Goal: Transaction & Acquisition: Obtain resource

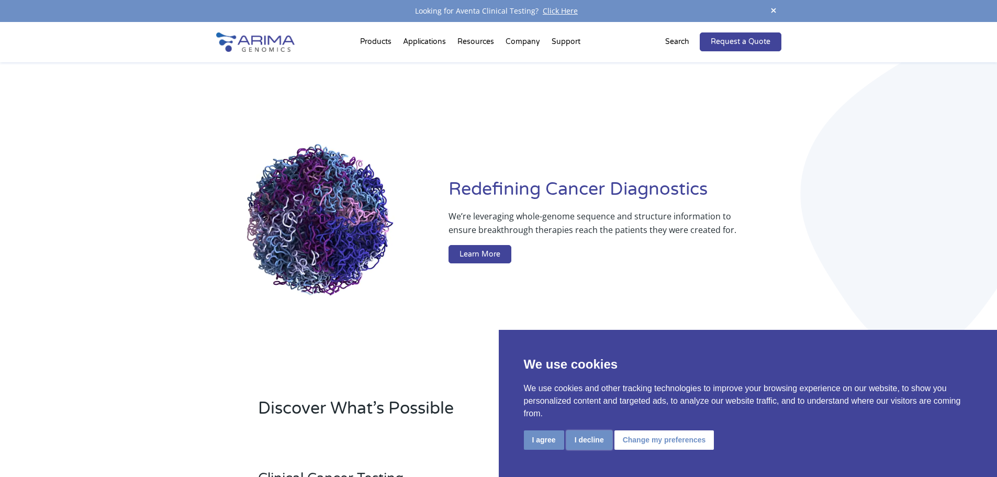
click at [584, 441] on button "I decline" at bounding box center [589, 439] width 46 height 19
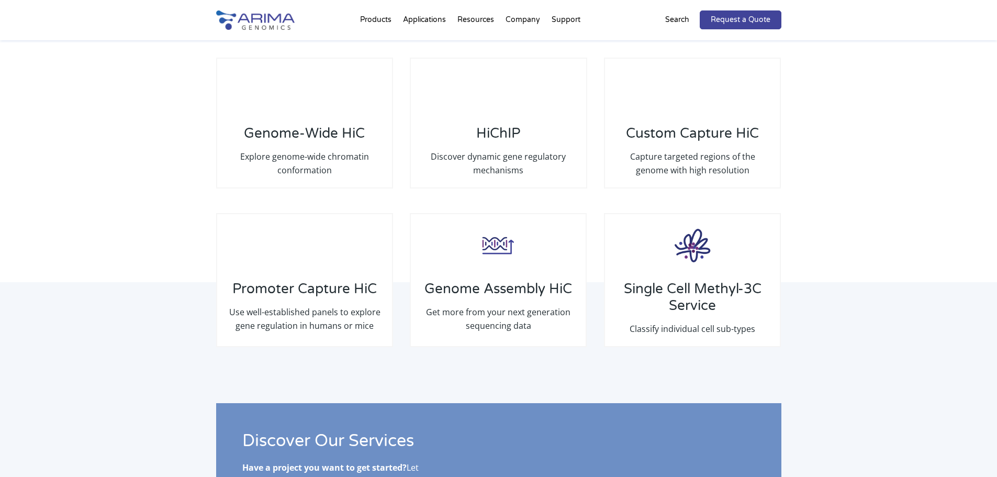
scroll to position [1590, 0]
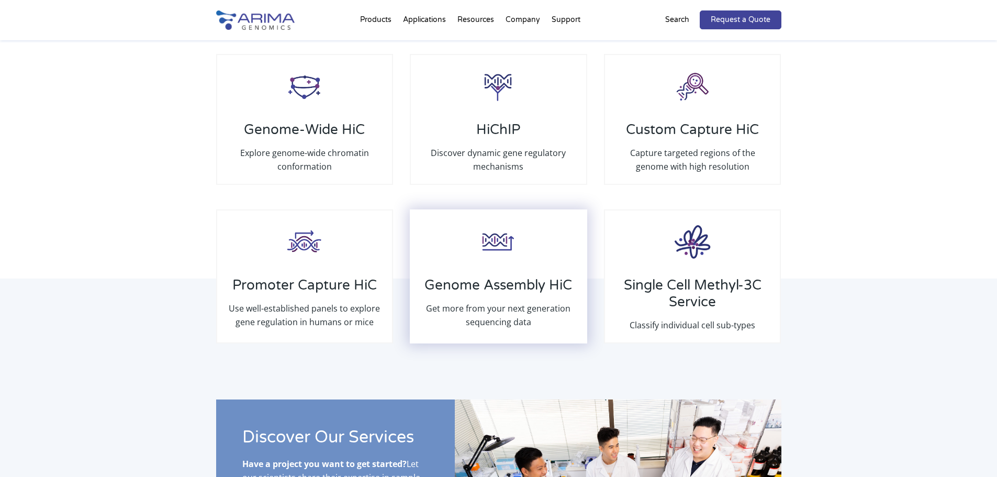
click at [503, 282] on h3 "Genome Assembly HiC" at bounding box center [498, 289] width 154 height 25
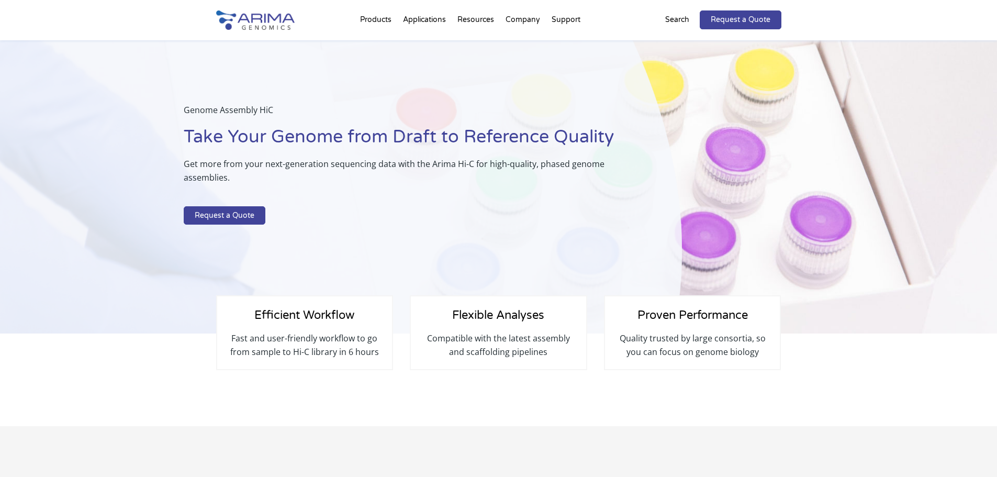
drag, startPoint x: 523, startPoint y: 18, endPoint x: 400, endPoint y: 48, distance: 127.0
click at [400, 48] on div "Genome Assembly HiC Take Your Genome from Draft to Reference Quality Get more f…" at bounding box center [341, 186] width 682 height 293
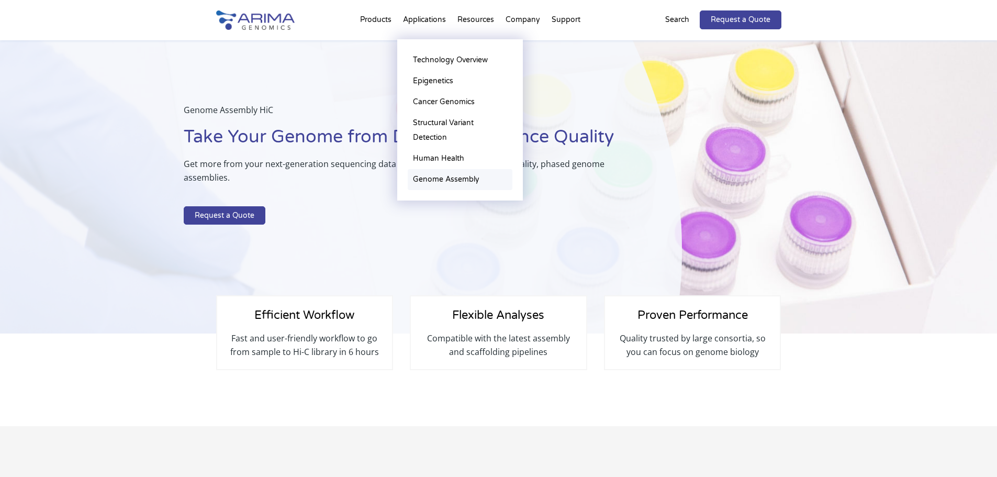
click at [443, 177] on link "Genome Assembly" at bounding box center [460, 179] width 105 height 21
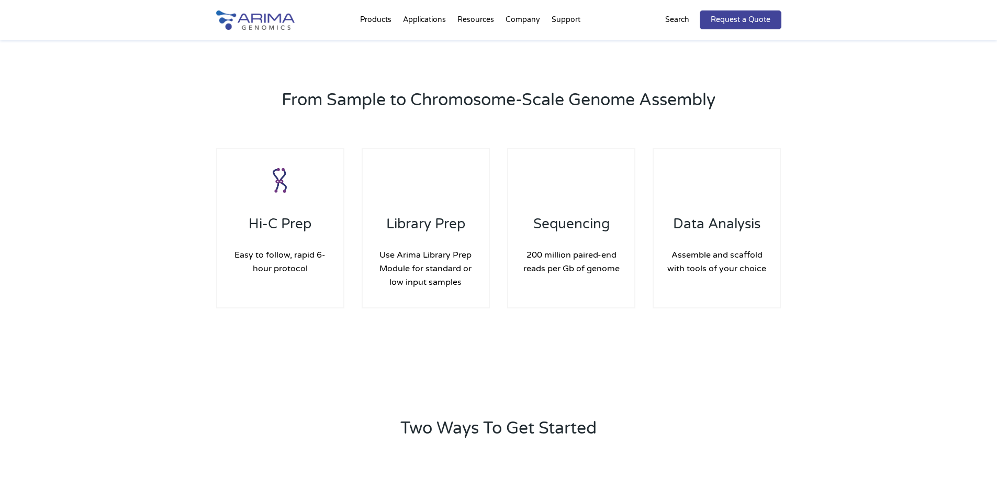
scroll to position [1423, 0]
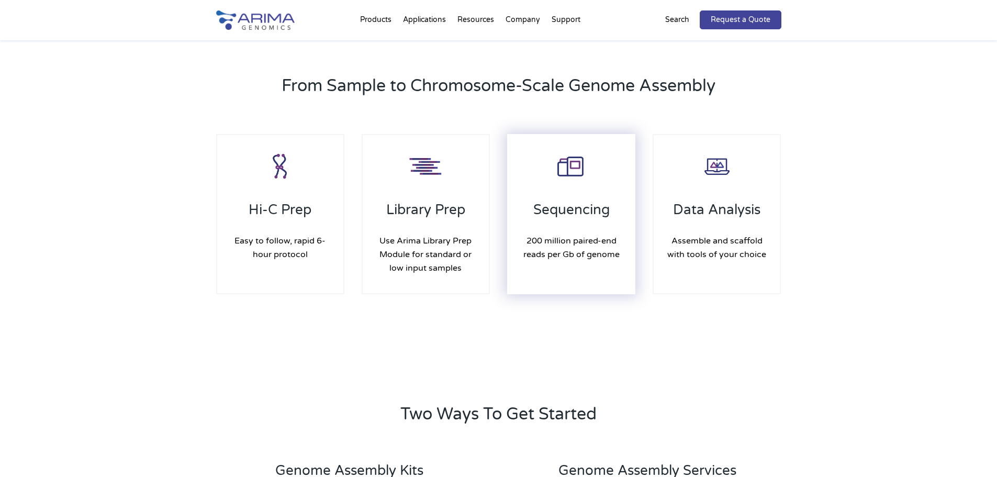
click at [587, 211] on h3 "Sequencing" at bounding box center [571, 213] width 106 height 25
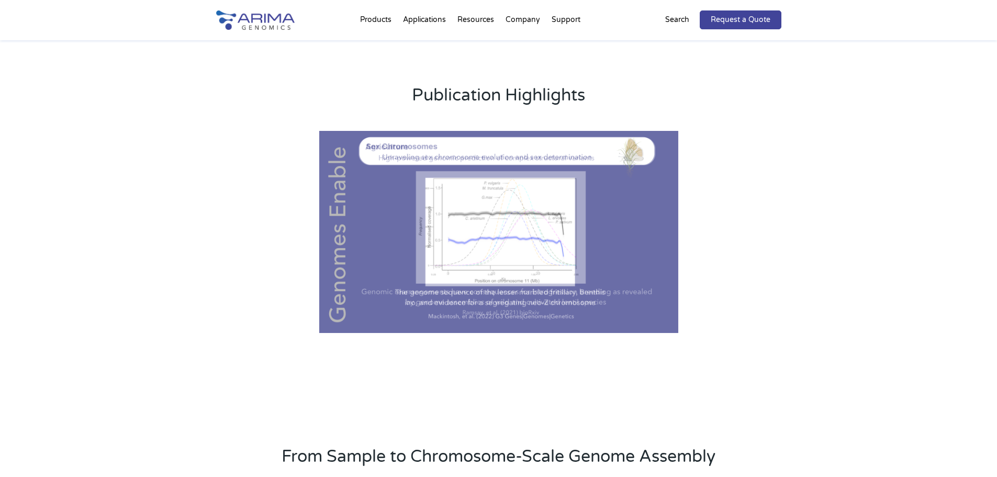
scroll to position [1044, 0]
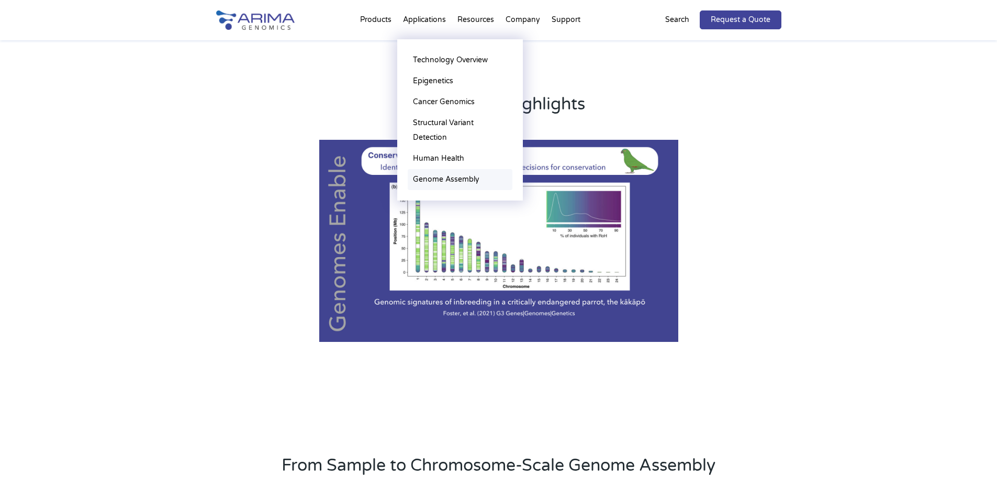
click at [435, 177] on link "Genome Assembly" at bounding box center [460, 179] width 105 height 21
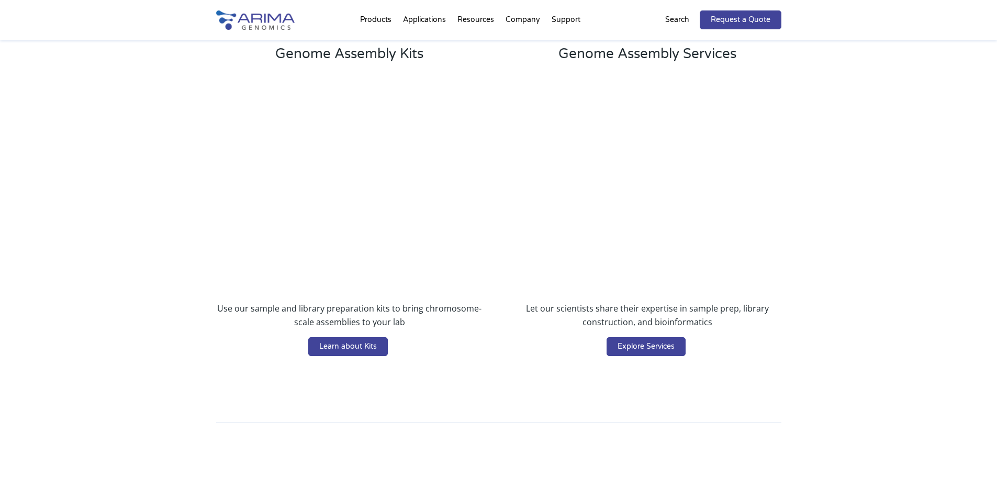
scroll to position [1841, 0]
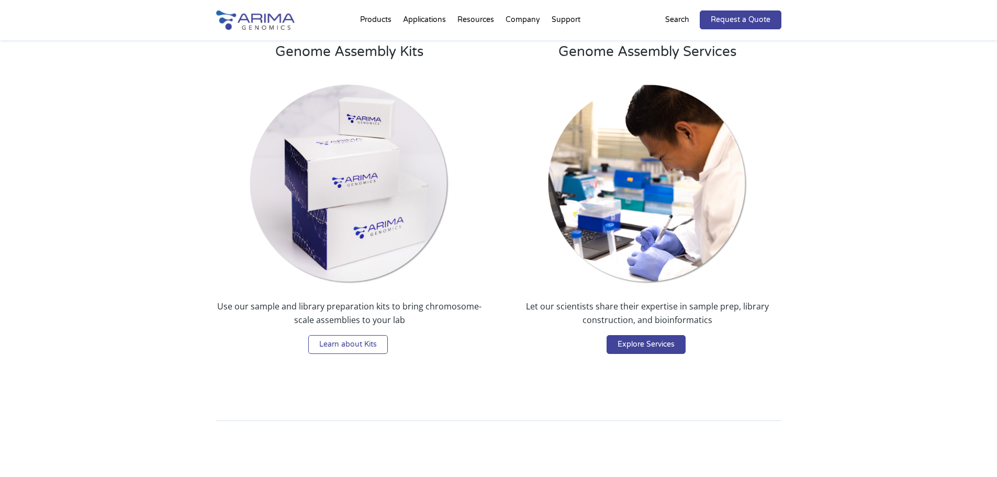
click at [352, 346] on link "Learn about Kits" at bounding box center [348, 344] width 80 height 19
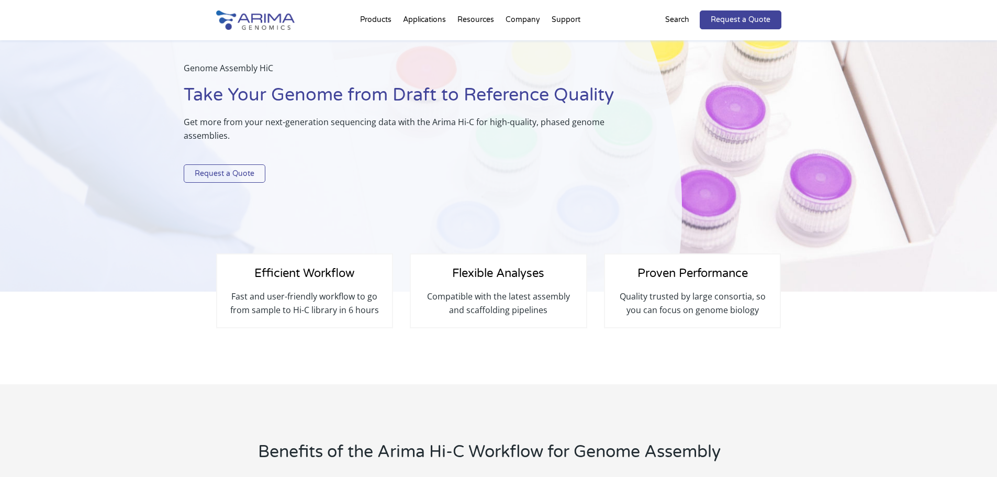
click at [222, 177] on link "Request a Quote" at bounding box center [225, 173] width 82 height 19
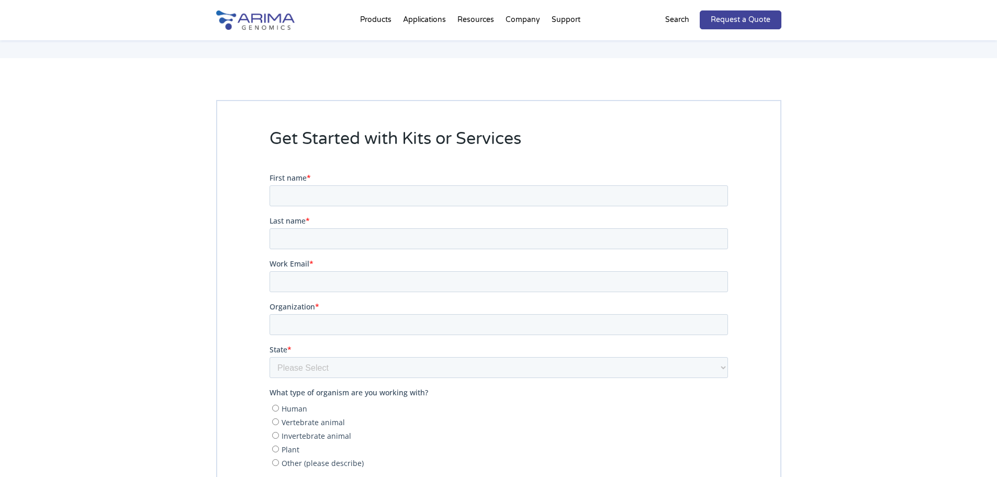
scroll to position [2189, 0]
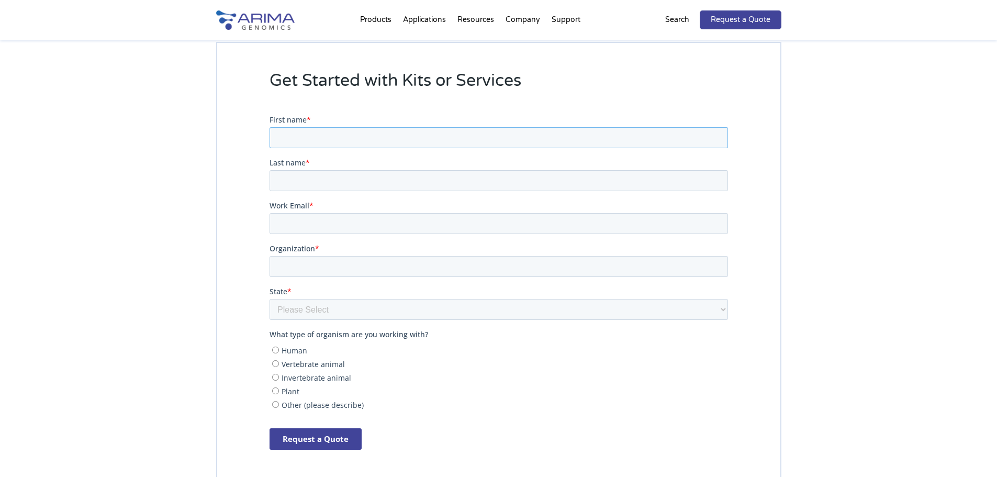
click at [347, 131] on input "First name *" at bounding box center [498, 137] width 458 height 21
type input "Pantelis"
click at [333, 183] on input "Last name *" at bounding box center [498, 179] width 458 height 21
type input "Hatzis"
click at [333, 222] on input "Work Email *" at bounding box center [498, 222] width 458 height 21
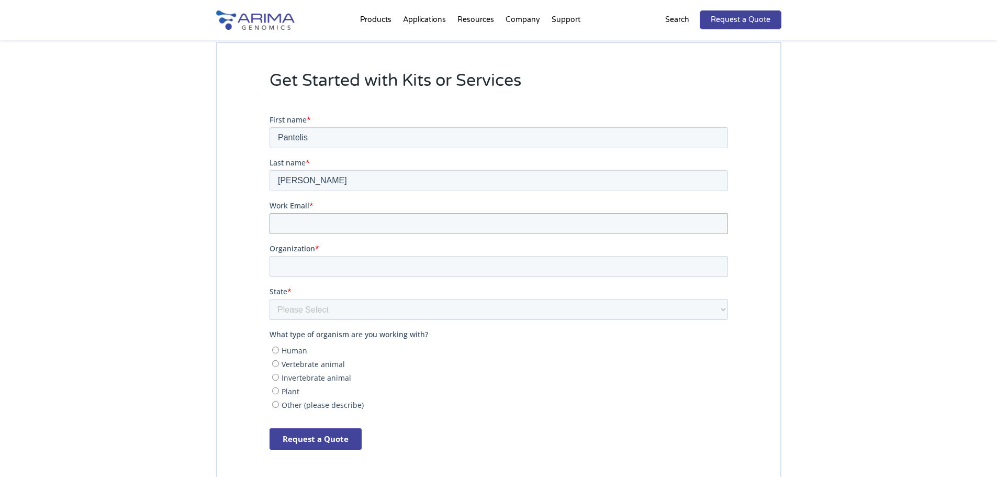
type input "[PERSON_NAME][EMAIL_ADDRESS][PERSON_NAME][DOMAIN_NAME]"
click at [329, 258] on input "Organization *" at bounding box center [498, 265] width 458 height 21
type input "BSRC Al. [PERSON_NAME]"
click at [331, 306] on select "Please Select Other/Non-US Alabama Alaska Arizona Arkansas California Colorado …" at bounding box center [498, 308] width 458 height 21
select select "Other/Non-US"
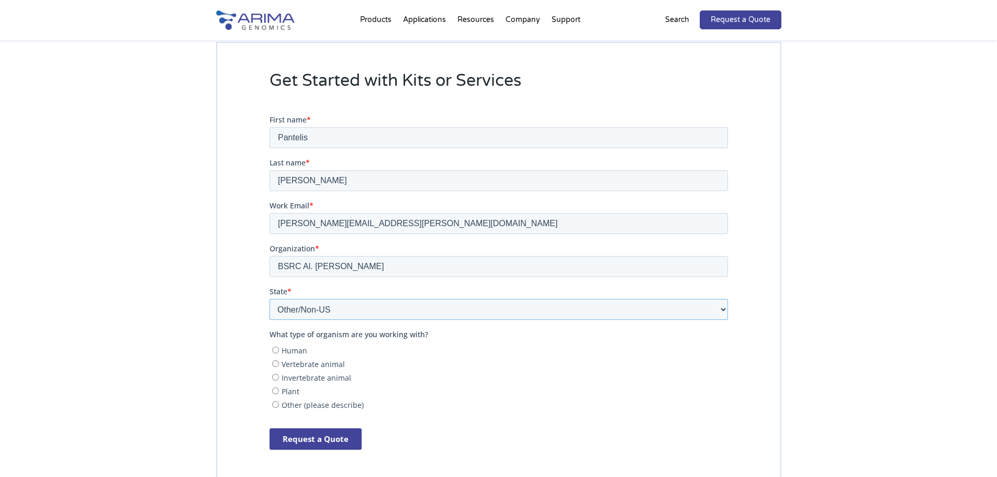
click at [269, 298] on select "Please Select Other/Non-US Alabama Alaska Arizona Arkansas California Colorado …" at bounding box center [498, 308] width 458 height 21
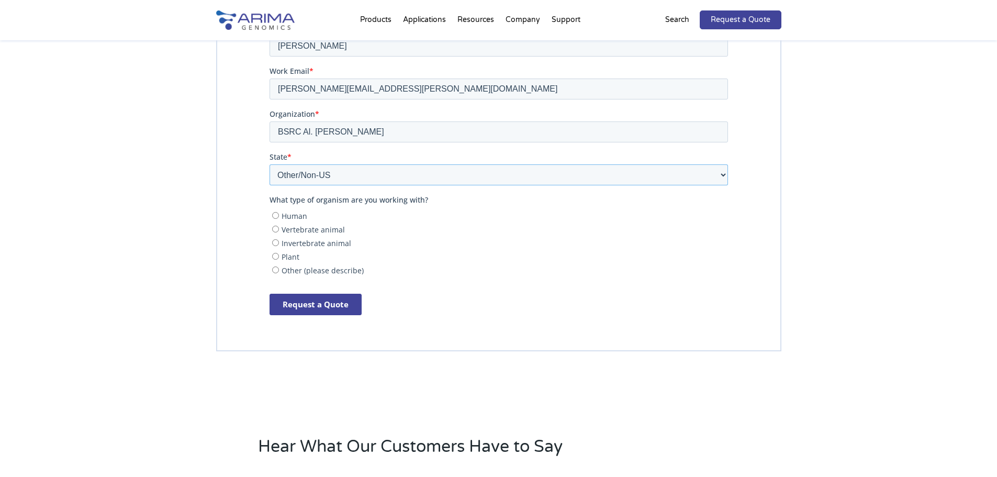
scroll to position [2346, 0]
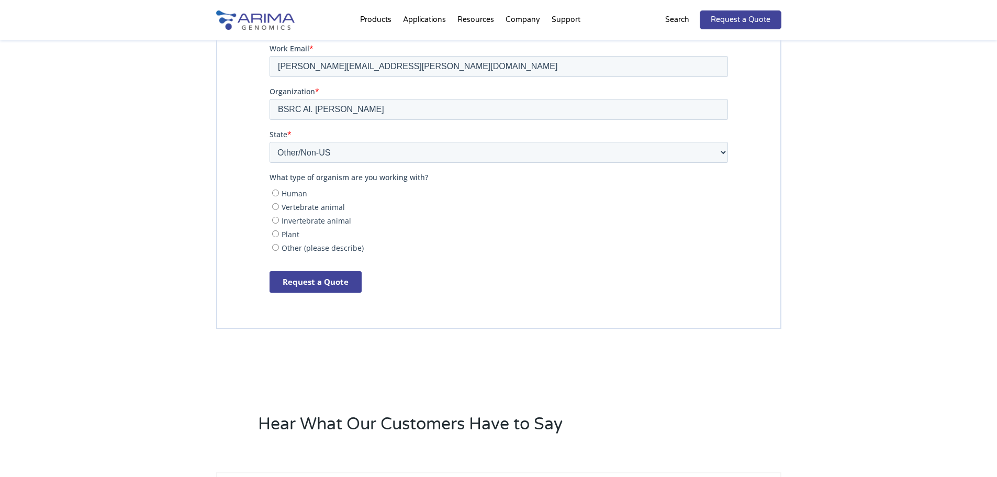
click at [275, 207] on input "Vertebrate animal" at bounding box center [275, 206] width 7 height 7
radio input "true"
click at [274, 194] on input "Human" at bounding box center [275, 192] width 7 height 7
radio input "true"
click at [272, 207] on input "Vertebrate animal" at bounding box center [275, 206] width 7 height 7
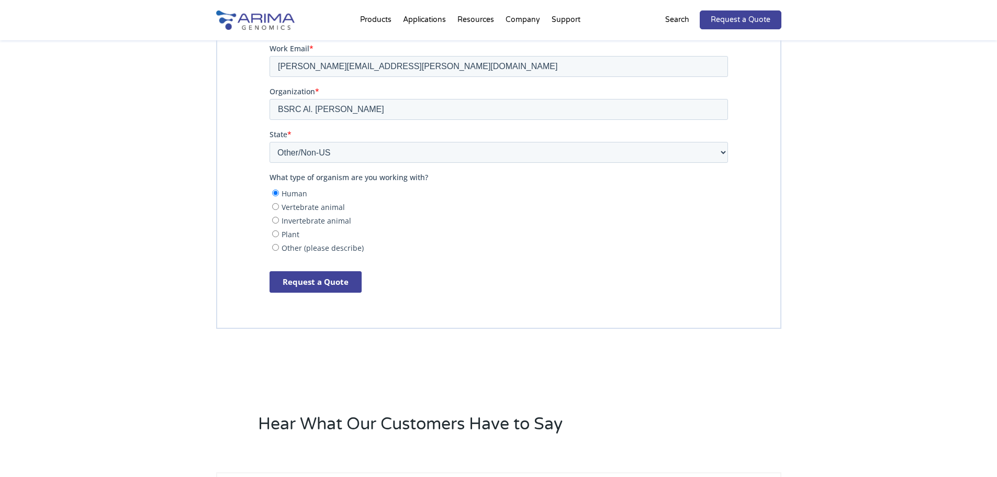
radio input "true"
click at [329, 280] on input "Request a Quote" at bounding box center [315, 281] width 92 height 21
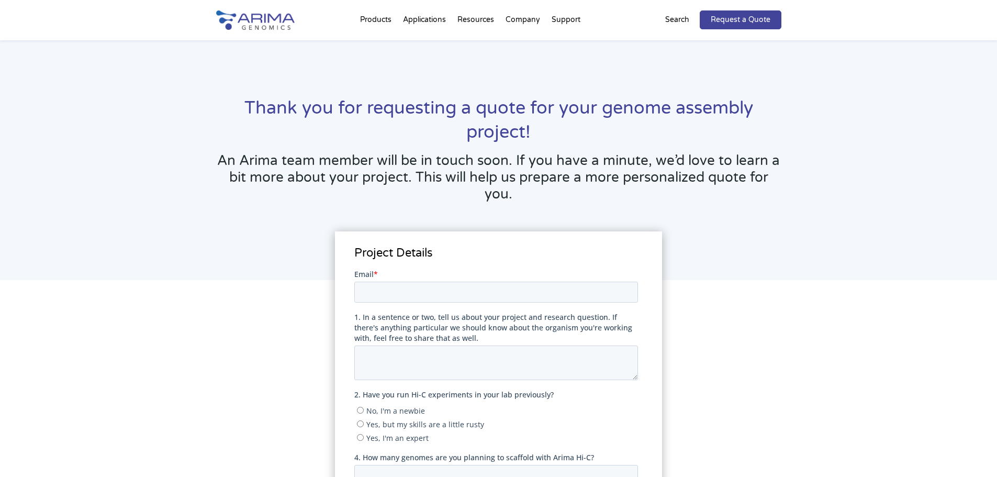
scroll to position [105, 0]
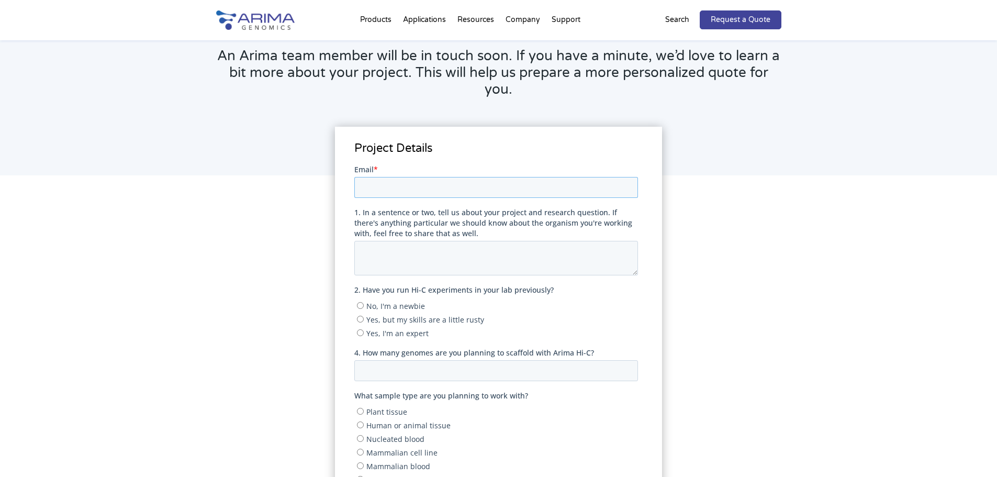
click at [408, 188] on input "Email *" at bounding box center [496, 186] width 284 height 21
type input "[PERSON_NAME][EMAIL_ADDRESS][PERSON_NAME][DOMAIN_NAME]"
click at [495, 250] on textarea "1. In a sentence or two, tell us about your project and research question. If t…" at bounding box center [496, 257] width 284 height 35
type textarea "H"
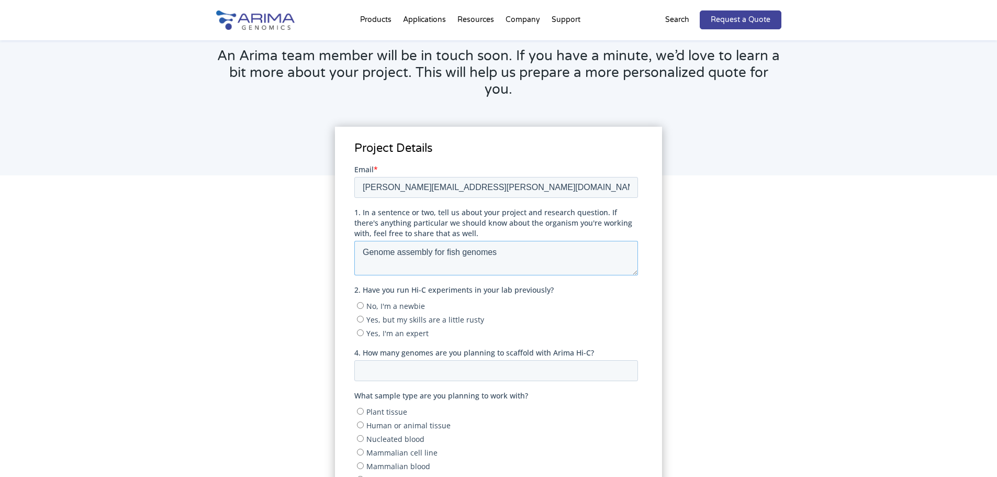
type textarea "Genome assembly for fish genomes"
click at [359, 306] on input "No, I'm a newbie" at bounding box center [360, 304] width 7 height 7
radio input "true"
click at [523, 255] on textarea "Genome assembly for fish genomes" at bounding box center [496, 257] width 284 height 35
click at [392, 264] on textarea "Genome assembly for fish genomes. We would like a quotation for 16 samples or w…" at bounding box center [496, 257] width 284 height 35
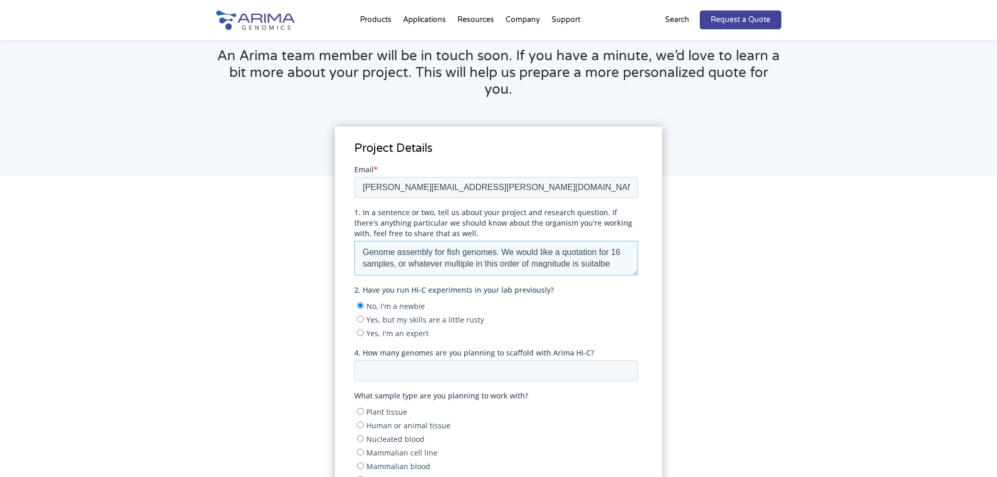
click at [611, 262] on textarea "Genome assembly for fish genomes. We would like a quotation for 16 samples, or …" at bounding box center [496, 257] width 284 height 35
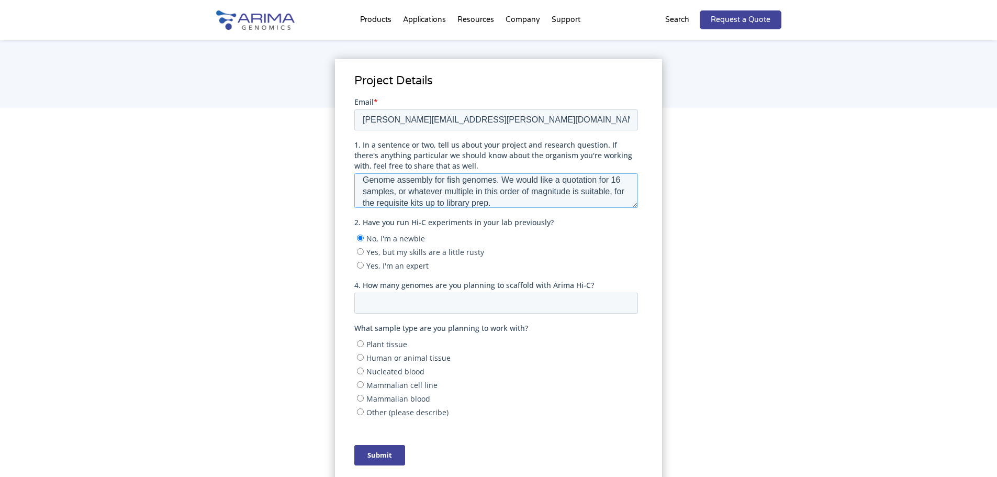
scroll to position [209, 0]
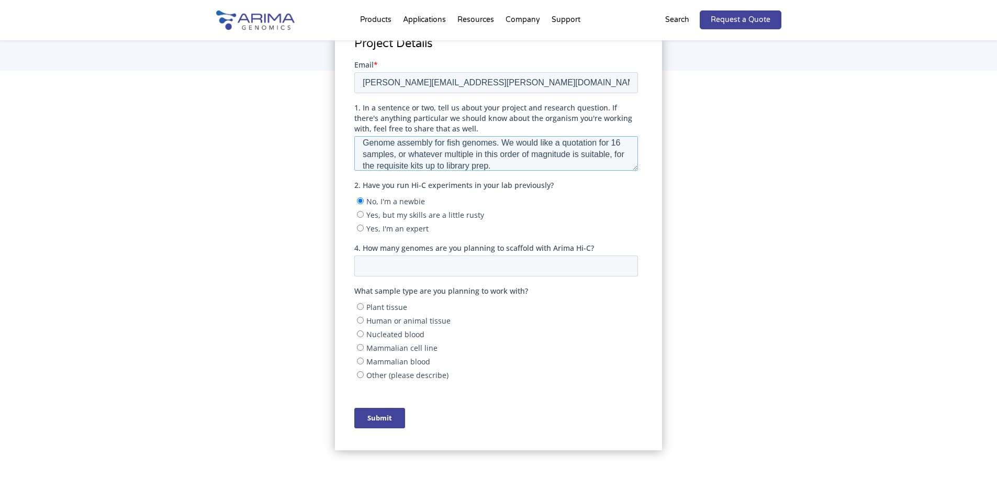
type textarea "Genome assembly for fish genomes. We would like a quotation for 16 samples, or …"
click at [457, 269] on input "4. How many genomes are you planning to scaffold with Arima Hi-C?" at bounding box center [496, 265] width 284 height 21
click at [623, 268] on input "-1" at bounding box center [496, 265] width 284 height 21
click at [627, 265] on input "0" at bounding box center [496, 265] width 284 height 21
type input "0"
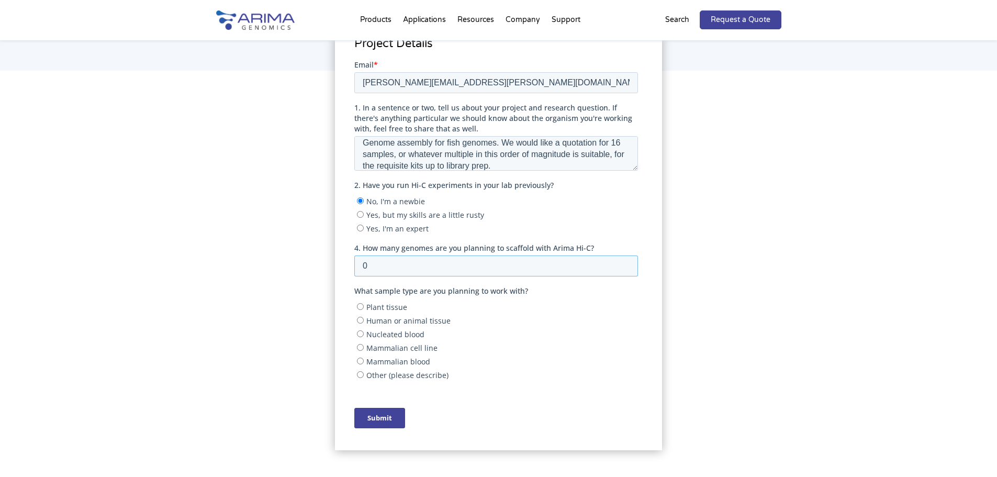
click at [625, 269] on input "0" at bounding box center [496, 265] width 284 height 21
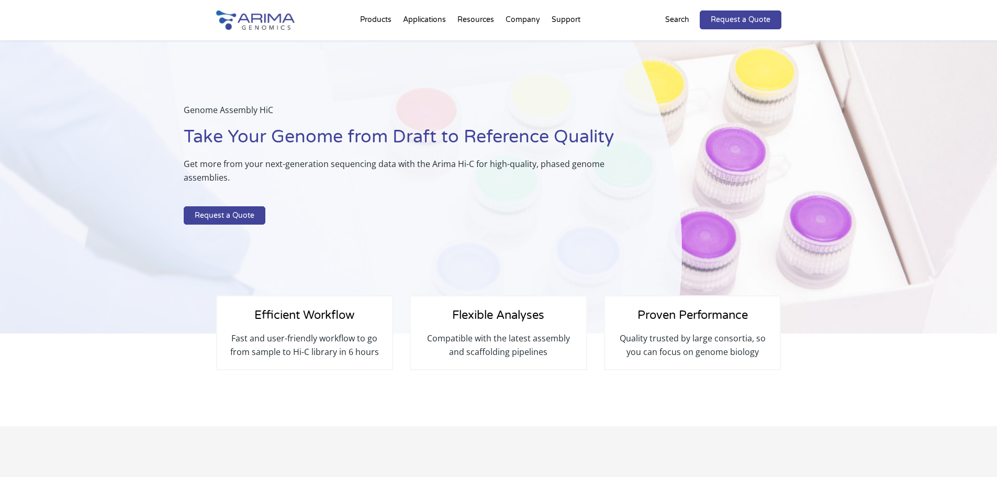
scroll to position [2689, 0]
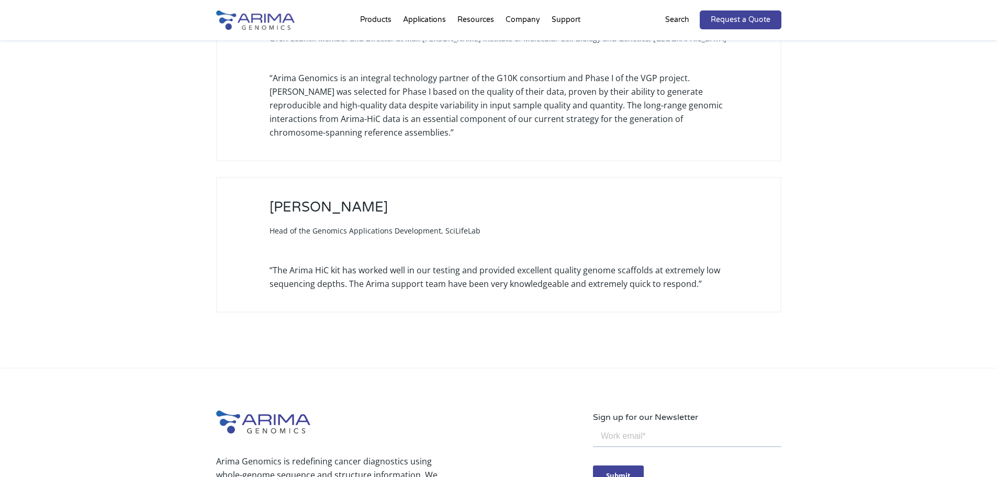
select select "Other/Non-US"
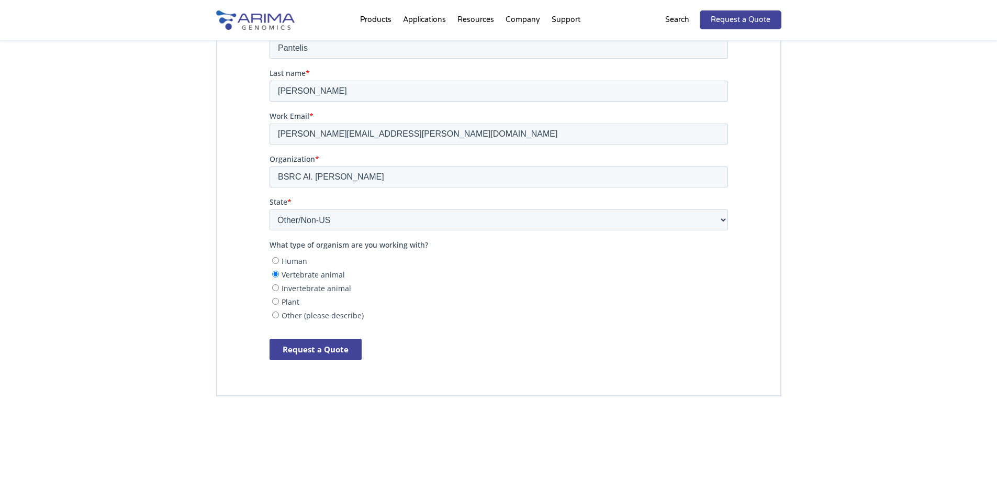
scroll to position [2276, 0]
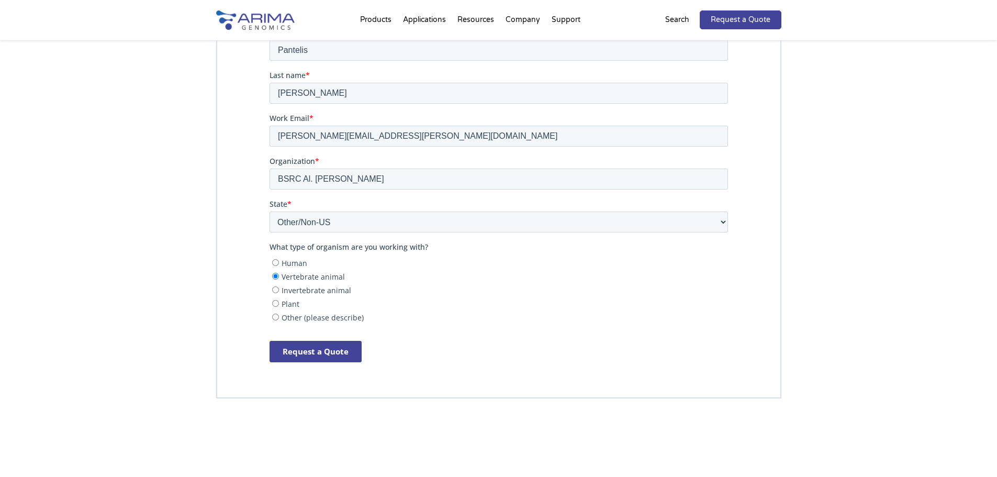
click at [303, 348] on input "Request a Quote" at bounding box center [315, 350] width 92 height 21
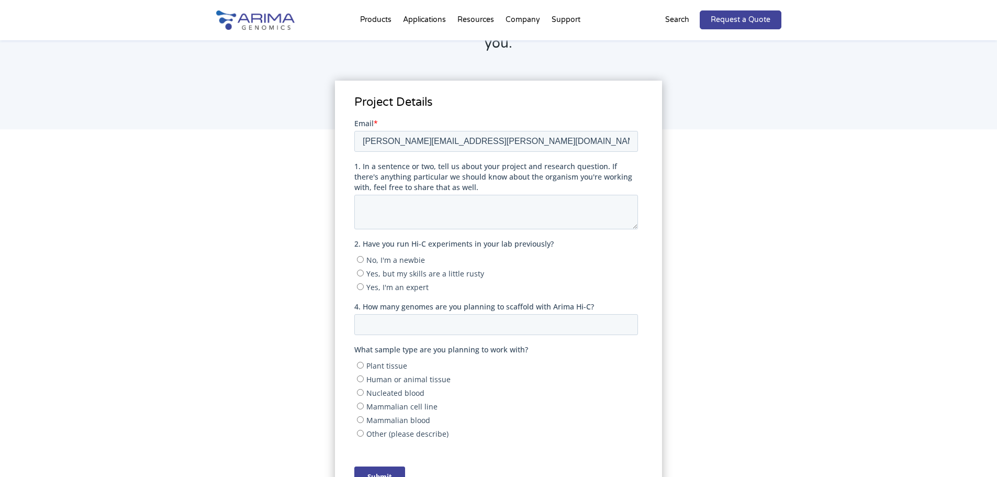
scroll to position [84, 0]
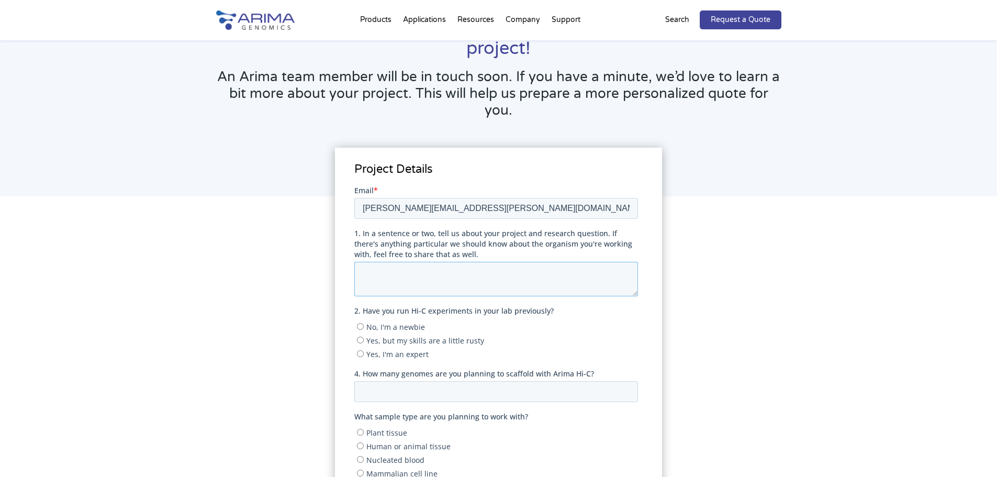
click at [493, 272] on textarea "1. In a sentence or two, tell us about your project and research question. If t…" at bounding box center [496, 278] width 284 height 35
type textarea "Genome sequencing and assembly of fish genomes"
click at [361, 325] on input "No, I'm a newbie" at bounding box center [360, 325] width 7 height 7
radio input "true"
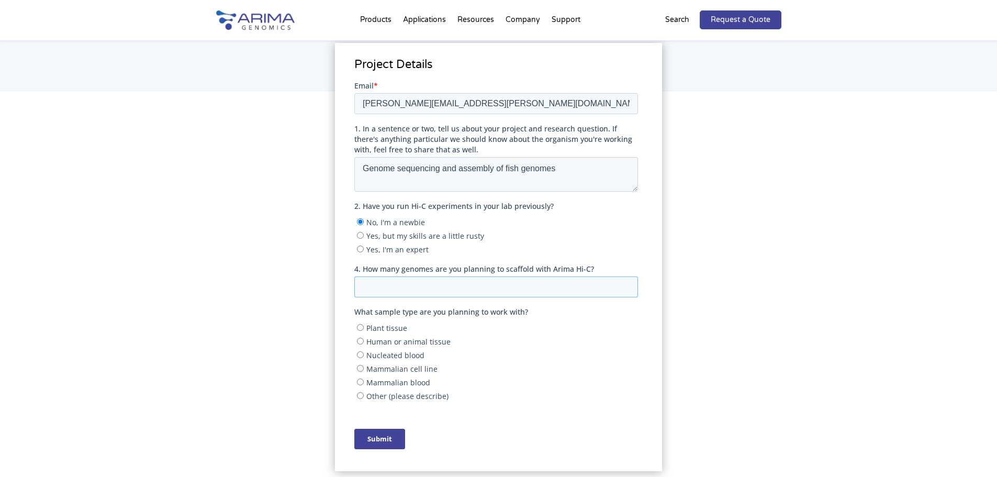
click at [404, 290] on input "4. How many genomes are you planning to scaffold with Arima Hi-C?" at bounding box center [496, 286] width 284 height 21
type input "16"
click at [361, 393] on input "Other (please describe)" at bounding box center [360, 394] width 7 height 7
radio input "true"
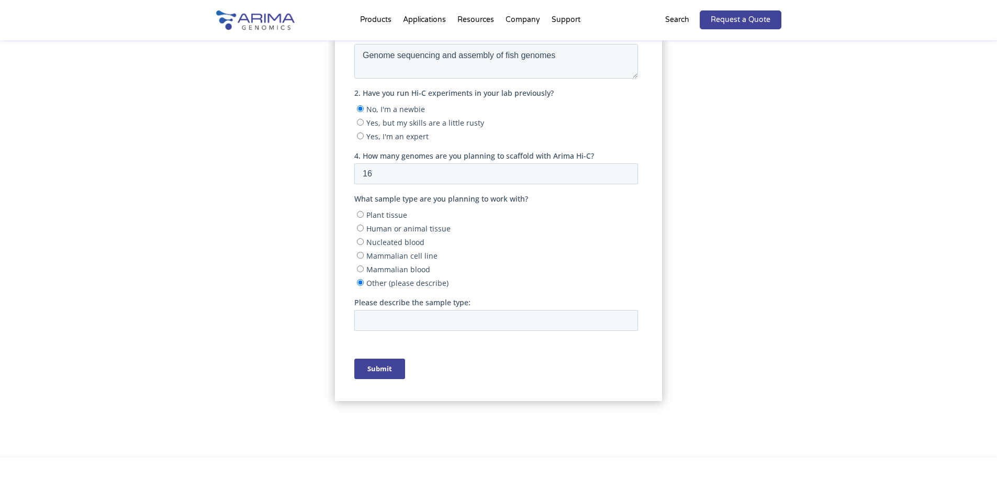
scroll to position [345, 0]
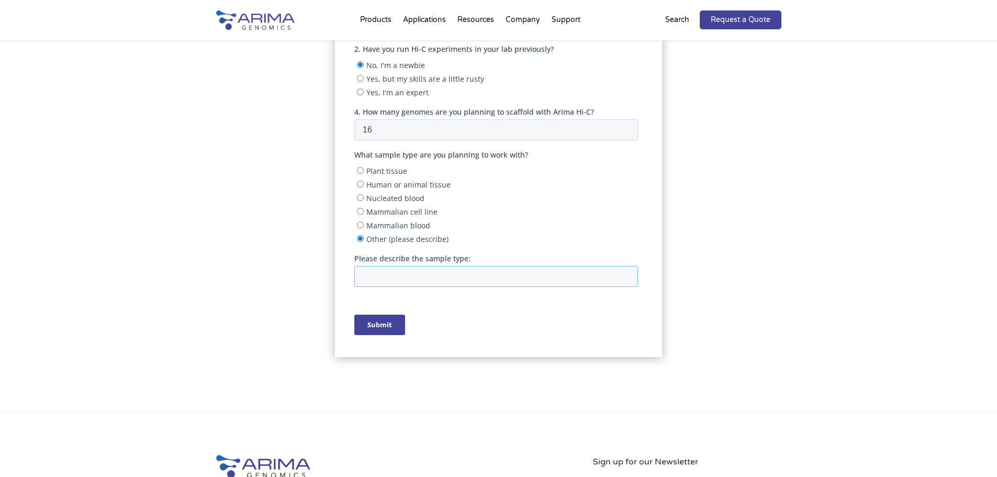
click at [434, 275] on input "Please describe the sample type:" at bounding box center [496, 276] width 284 height 21
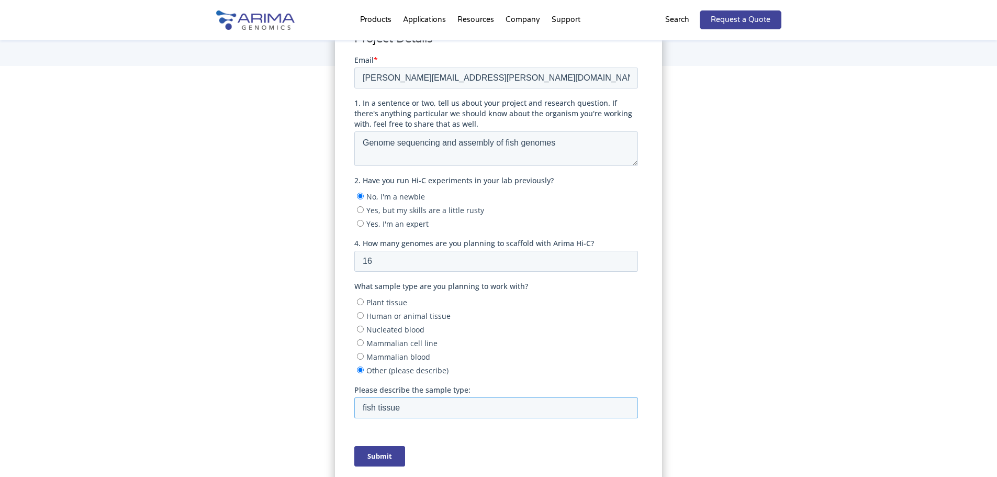
scroll to position [188, 0]
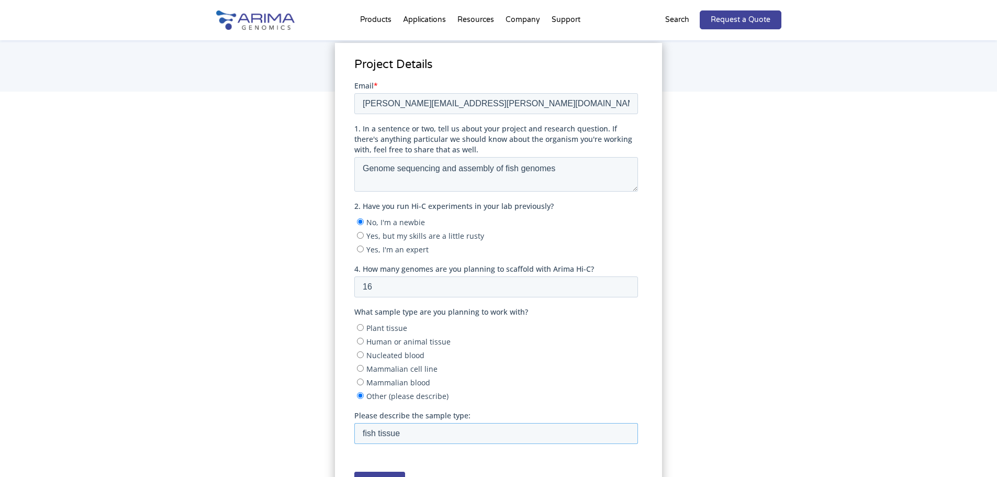
type input "fish tissue"
click at [560, 166] on textarea "Genome sequencing and assembly of fish genomes" at bounding box center [496, 173] width 284 height 35
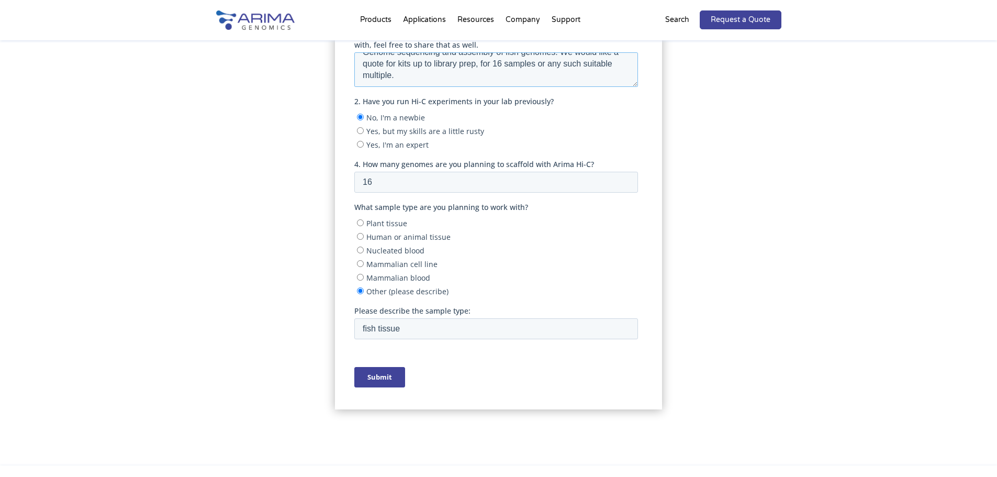
scroll to position [0, 0]
drag, startPoint x: 394, startPoint y: 83, endPoint x: 345, endPoint y: 45, distance: 61.9
click at [354, 45] on html "First name Last name Email * [PERSON_NAME][EMAIL_ADDRESS][PERSON_NAME][DOMAIN_N…" at bounding box center [498, 191] width 288 height 430
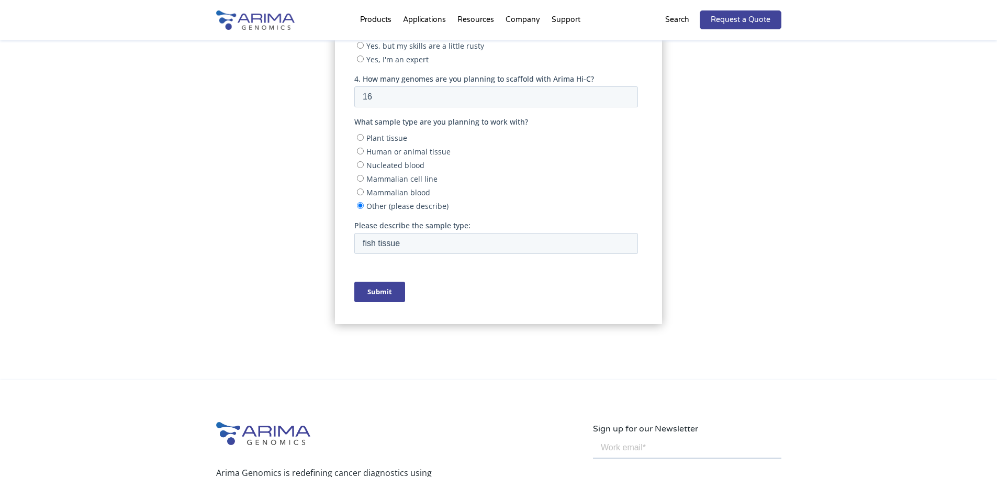
scroll to position [450, 0]
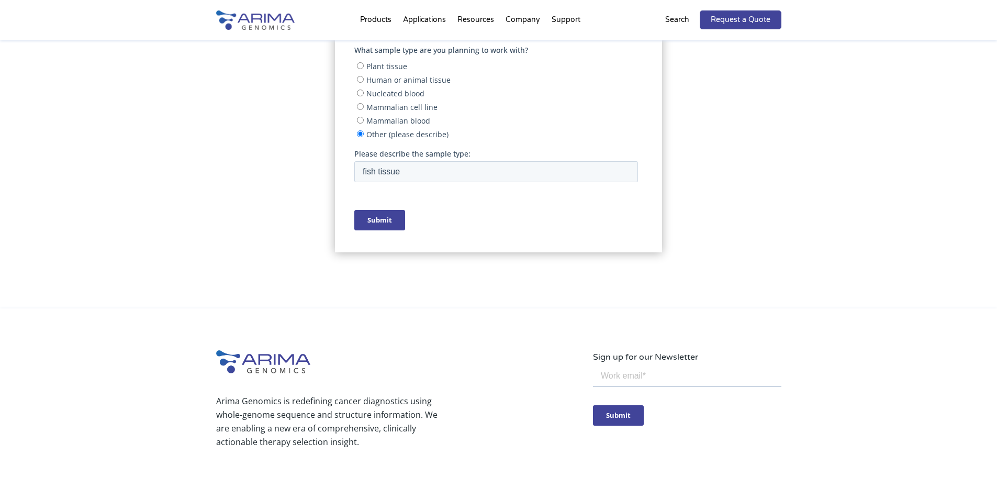
type textarea "Genome sequencing and assembly of fish genomes. We would like a quote for kits …"
click at [381, 219] on input "Submit" at bounding box center [379, 220] width 51 height 20
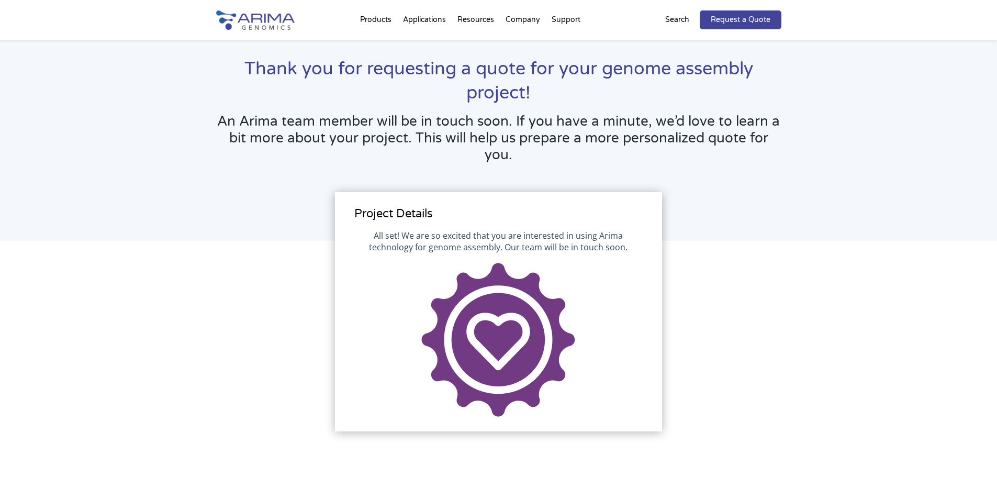
scroll to position [0, 0]
